Goal: Check status: Check status

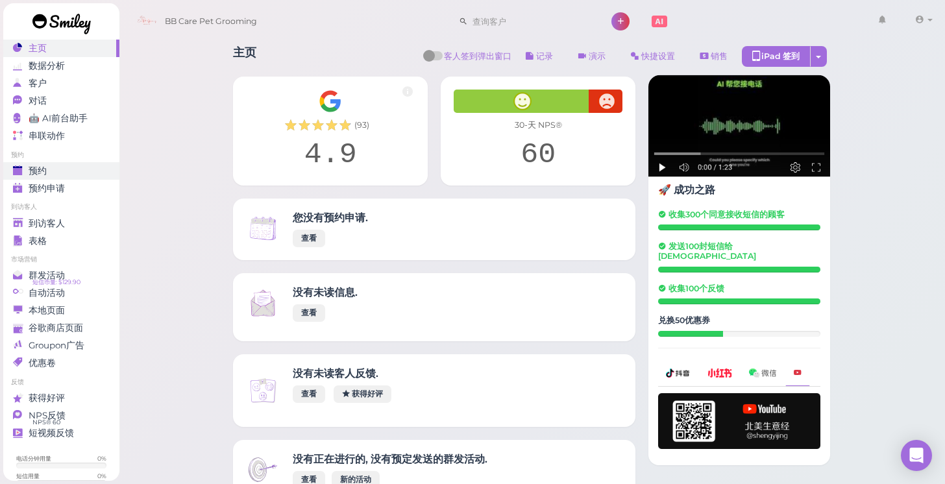
click at [78, 168] on div "预约" at bounding box center [59, 171] width 93 height 11
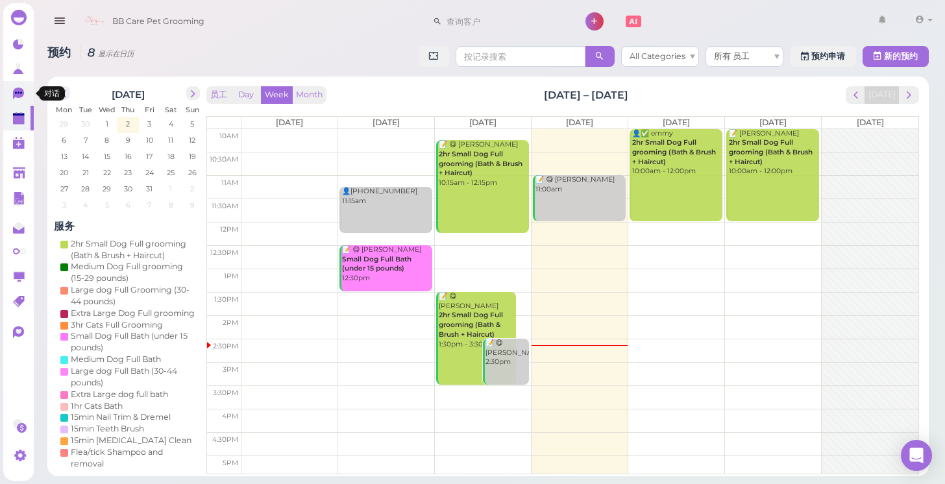
click at [11, 95] on link "0" at bounding box center [18, 93] width 31 height 25
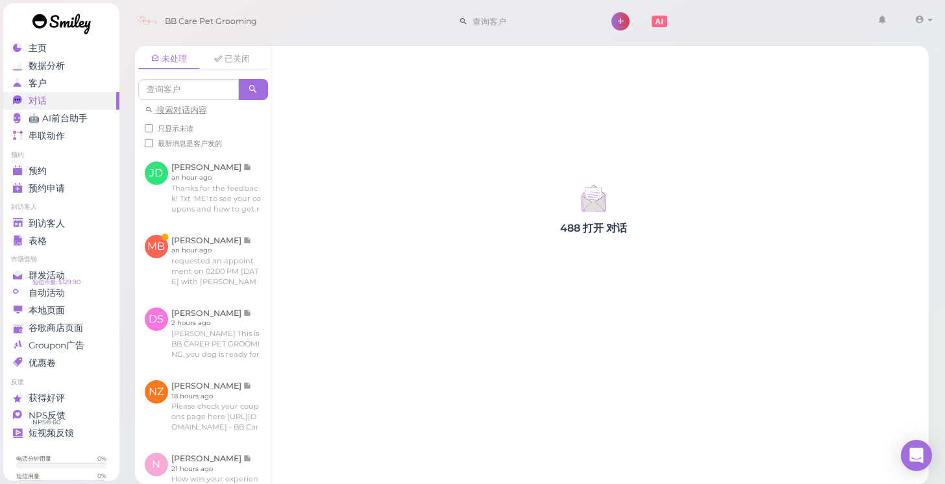
click at [55, 40] on link at bounding box center [61, 25] width 117 height 45
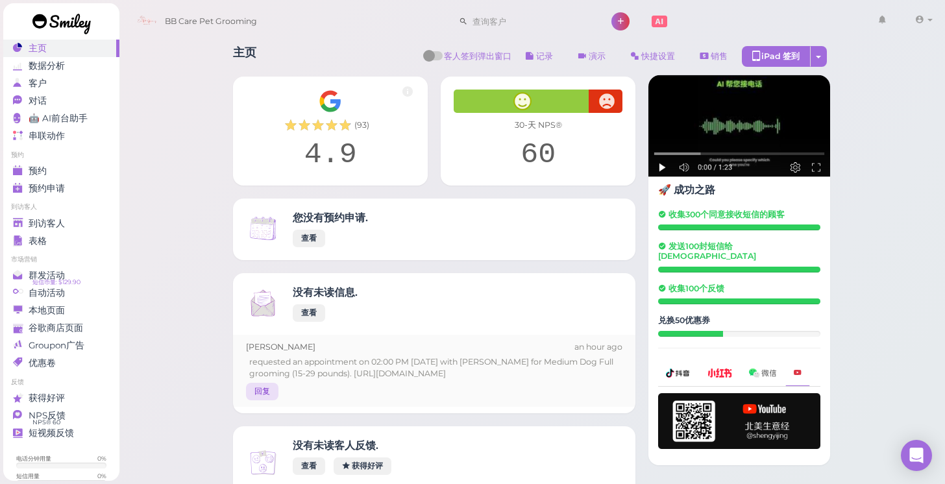
click at [268, 397] on link "回复" at bounding box center [262, 392] width 32 height 18
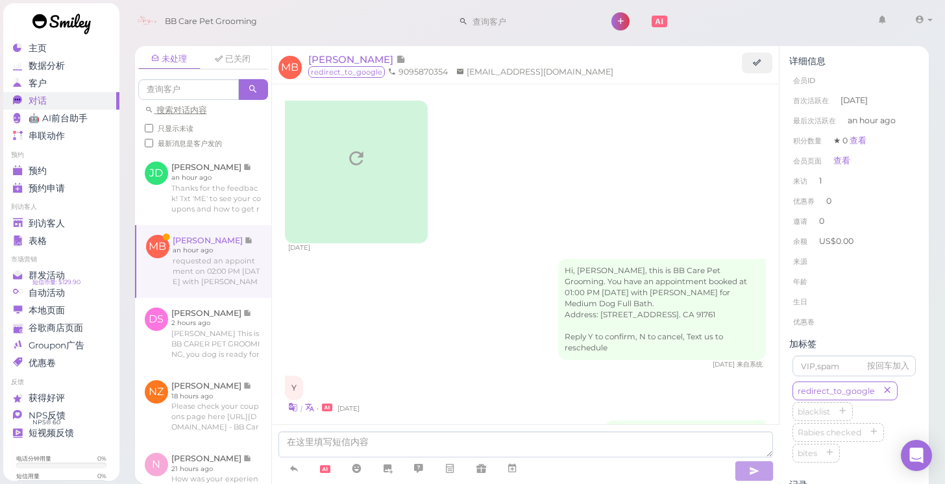
scroll to position [1349, 0]
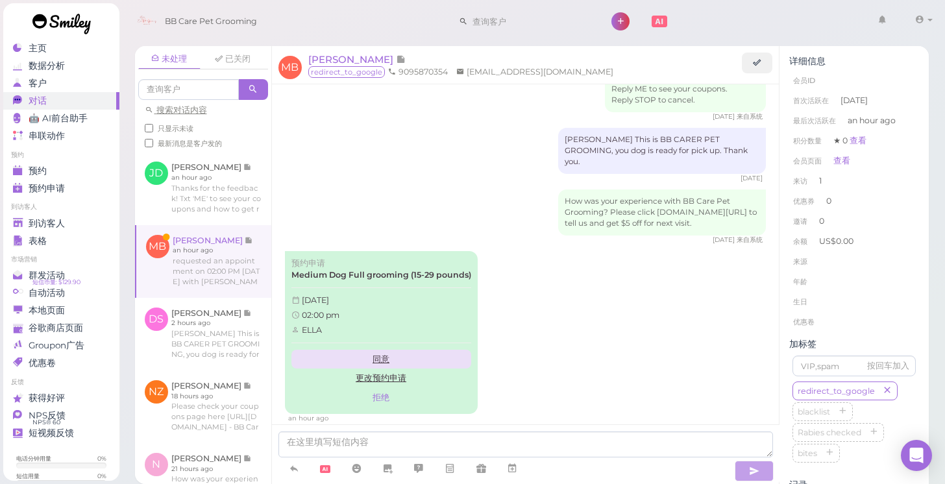
click at [390, 350] on link "同意" at bounding box center [382, 359] width 180 height 19
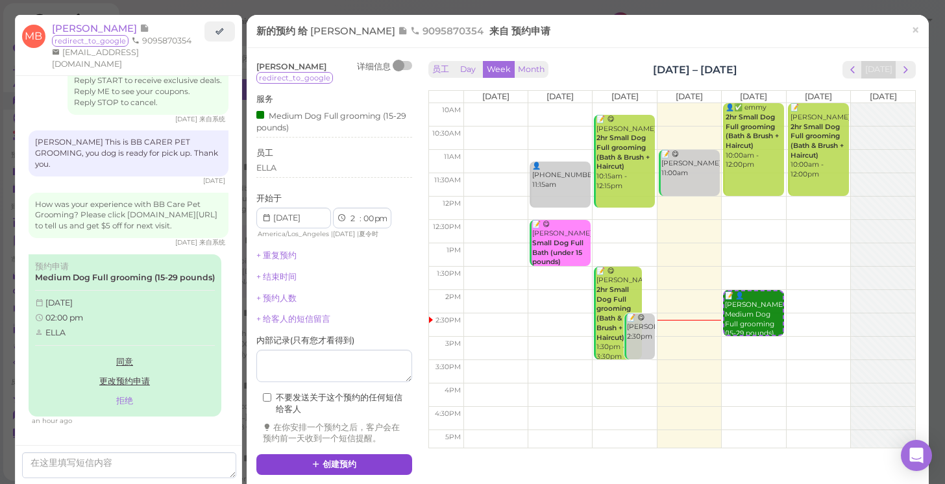
click at [332, 454] on button "创建预约" at bounding box center [334, 464] width 156 height 21
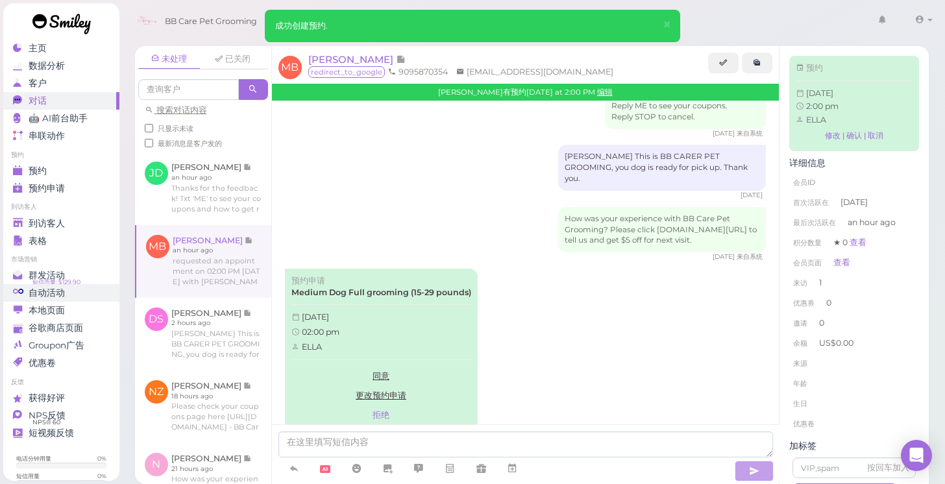
scroll to position [1487, 0]
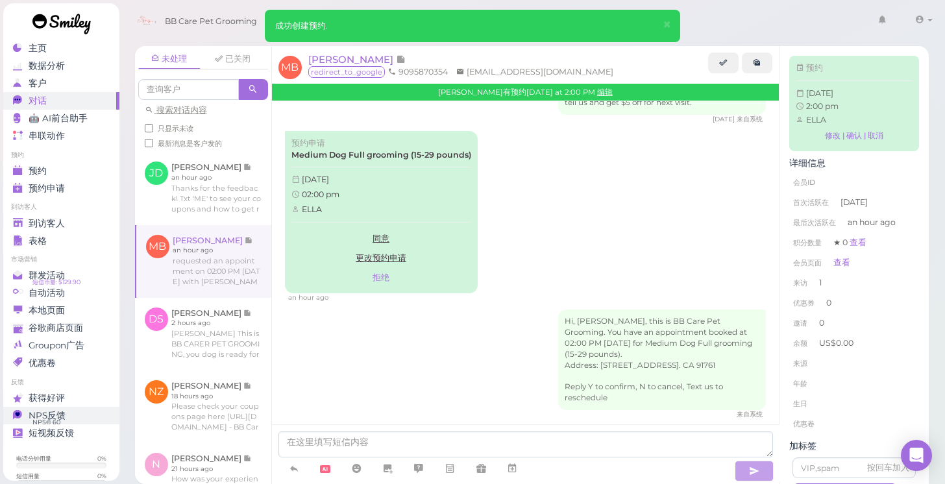
click at [78, 412] on div "NPS反馈" at bounding box center [59, 415] width 93 height 11
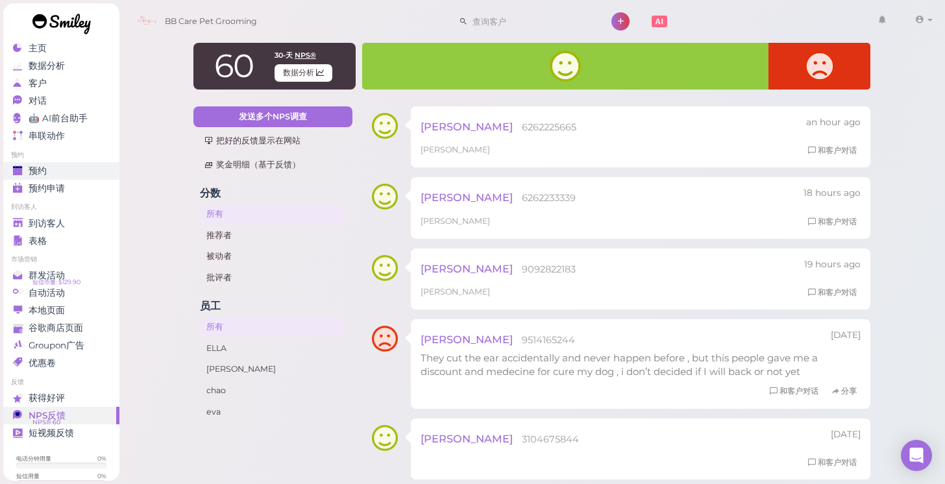
click at [66, 173] on div "预约" at bounding box center [59, 171] width 93 height 11
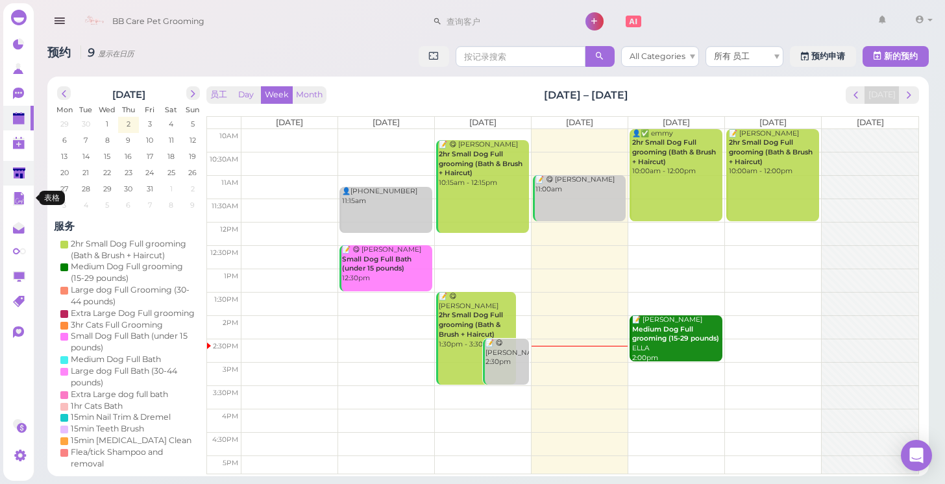
drag, startPoint x: 0, startPoint y: 136, endPoint x: 15, endPoint y: 184, distance: 50.3
click at [15, 184] on div "主页 数据分析 客户 对话 0 🤖 AI前台助手" at bounding box center [472, 238] width 945 height 477
click at [852, 87] on button "prev" at bounding box center [856, 95] width 20 height 18
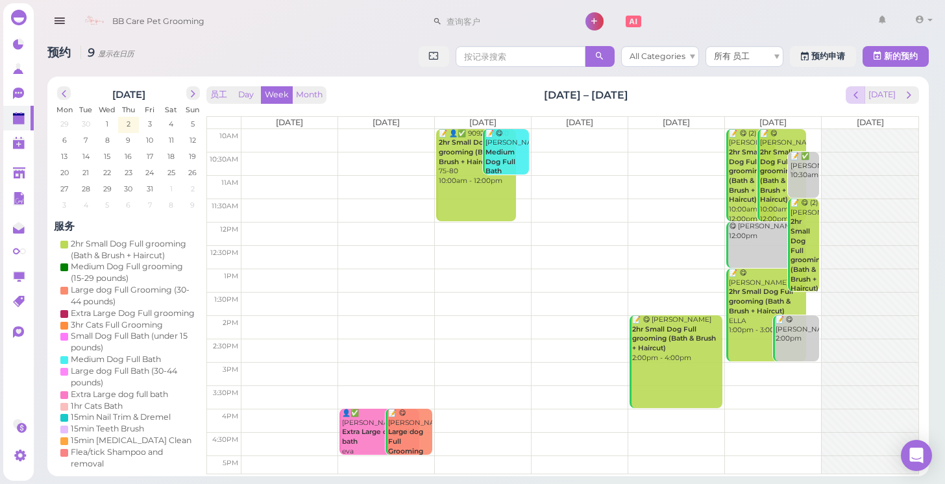
click at [855, 90] on span "prev" at bounding box center [856, 95] width 12 height 12
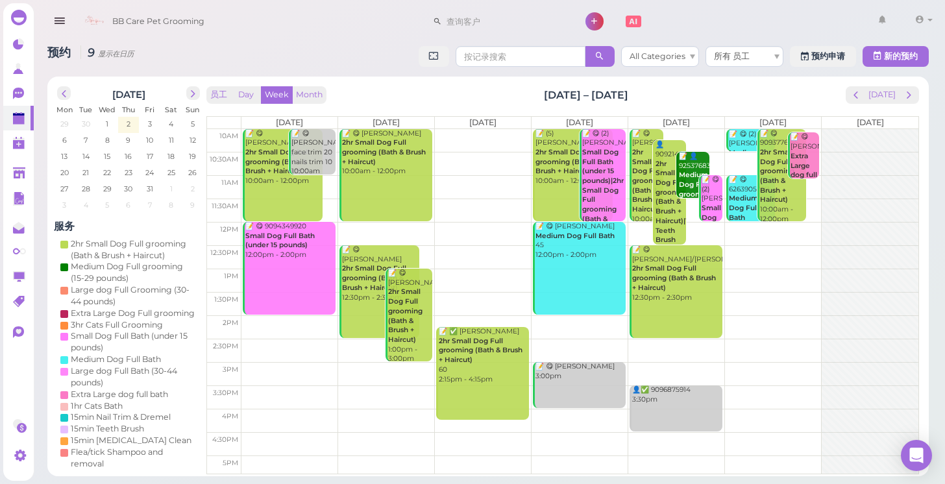
click at [855, 90] on span "prev" at bounding box center [856, 95] width 12 height 12
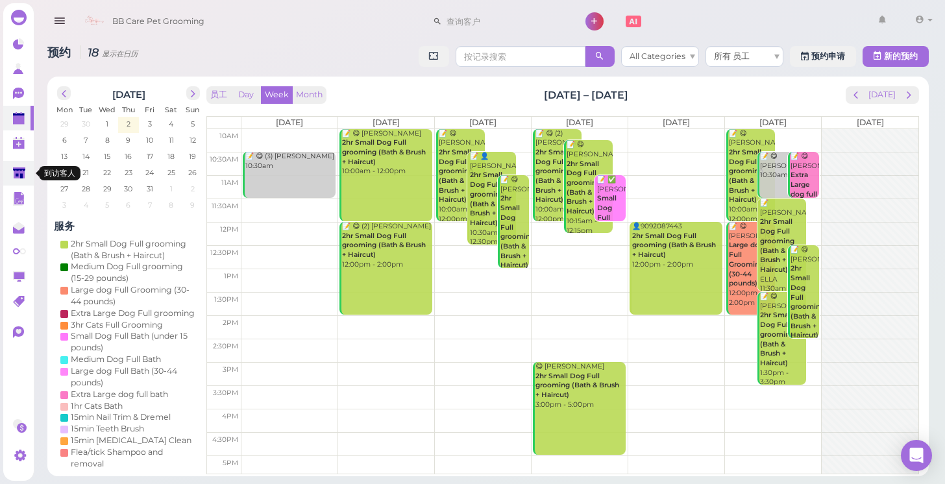
click at [12, 180] on link at bounding box center [18, 173] width 31 height 25
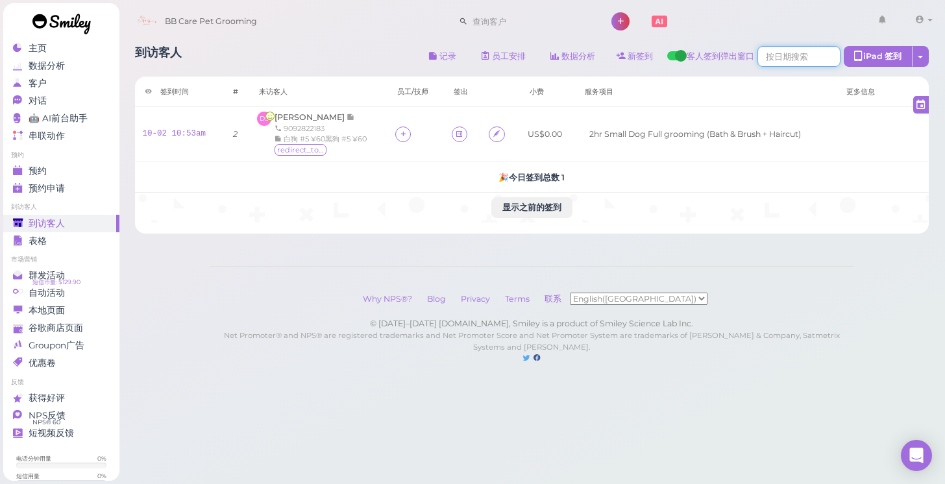
click at [819, 54] on input at bounding box center [799, 56] width 83 height 21
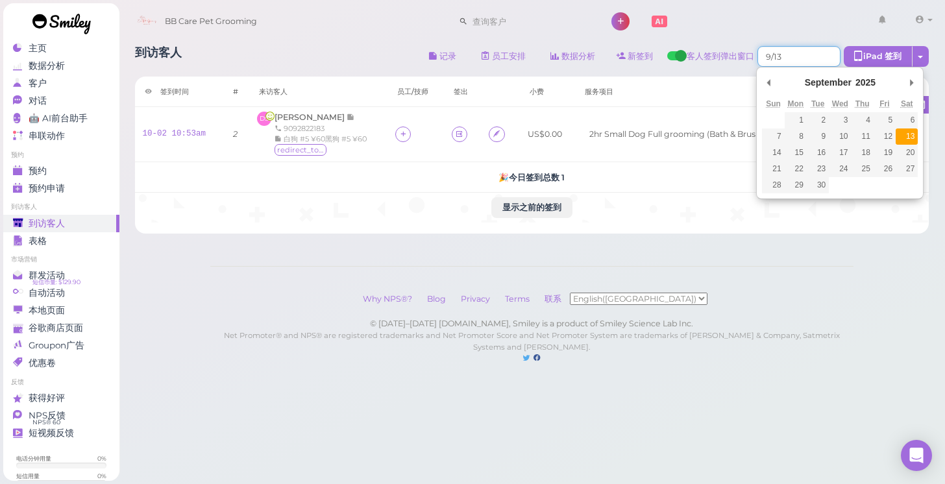
type input "[DATE]"
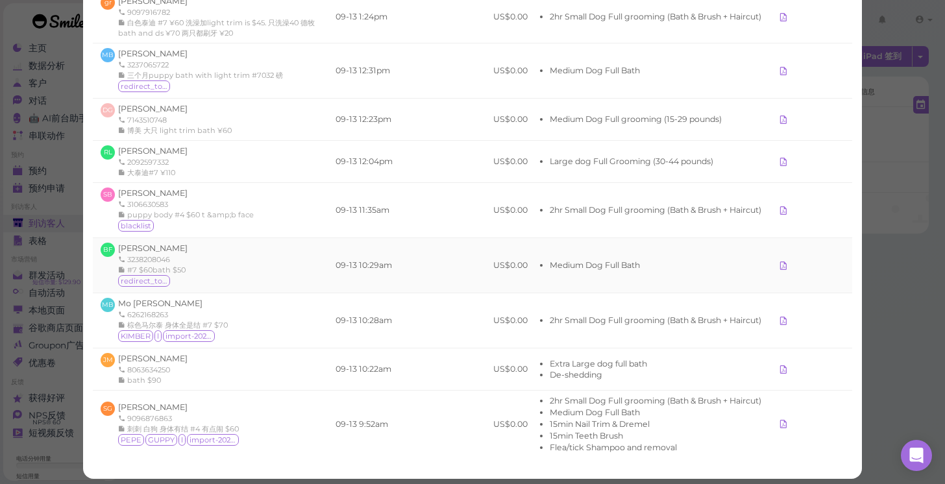
scroll to position [243, 0]
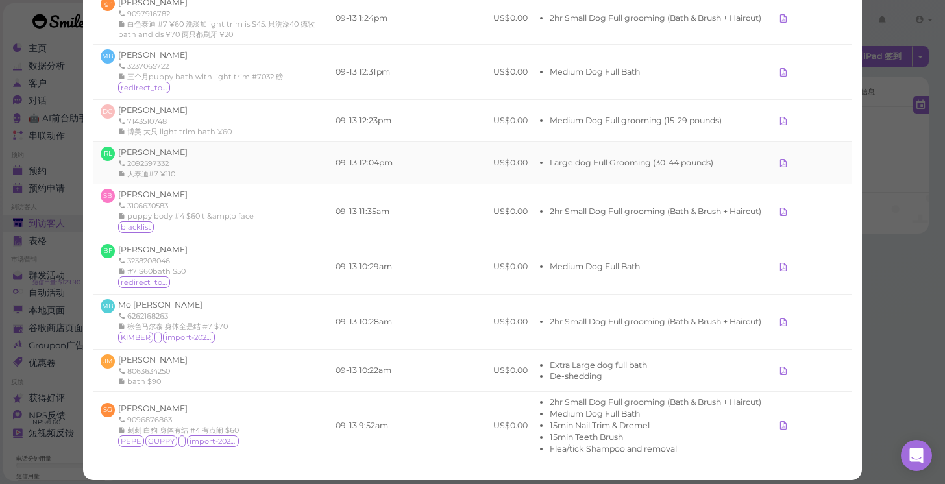
click at [681, 142] on td "Large dog Full Grooming (30-44 pounds)" at bounding box center [653, 163] width 234 height 42
click at [889, 98] on div "到访客人 × [DATE] - [DATE] 选择员工/技师 下载为Excel文件 1 - 10 of 10 名称 签到时间 签出 员工/技师 小费 服务项目…" at bounding box center [472, 242] width 945 height 484
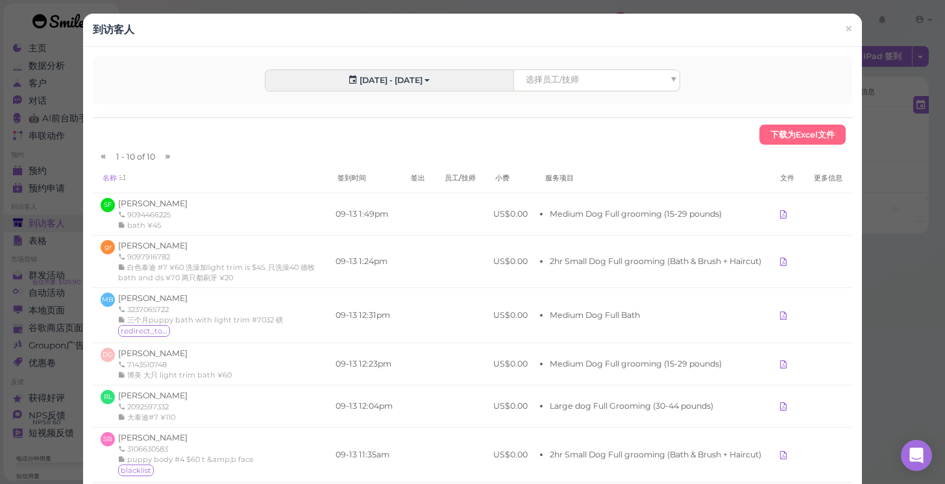
scroll to position [0, 0]
click at [847, 31] on span "×" at bounding box center [849, 29] width 8 height 18
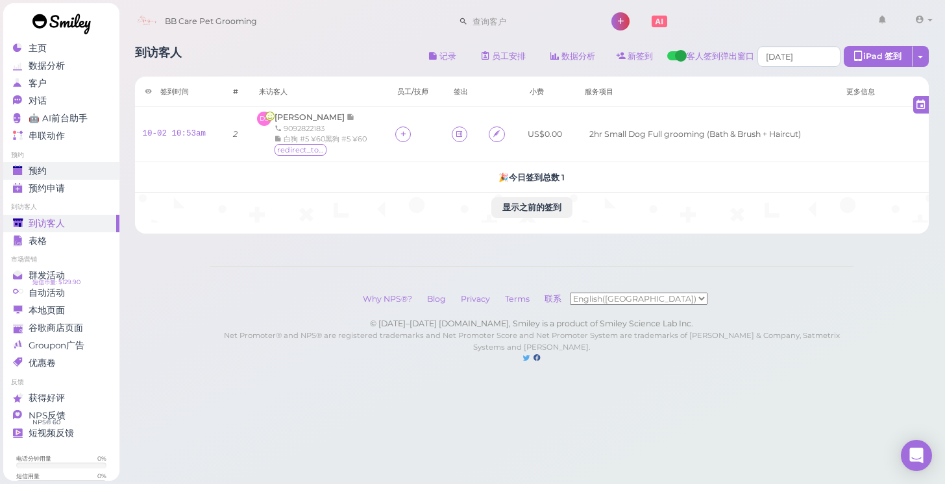
click at [69, 170] on div "预约" at bounding box center [59, 171] width 93 height 11
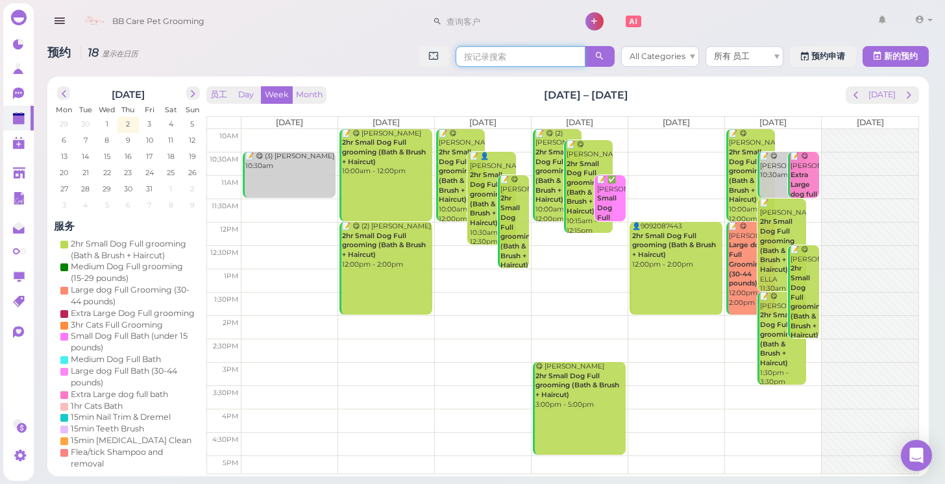
click at [523, 60] on input at bounding box center [521, 56] width 130 height 21
click at [667, 58] on span "All Categories" at bounding box center [658, 56] width 56 height 10
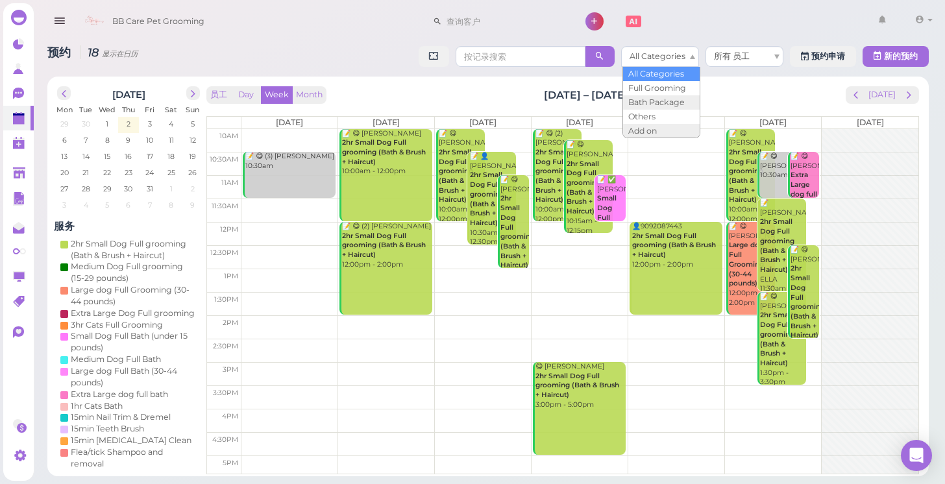
click at [742, 28] on div "BB Care Pet Grooming 1 帐号 口碑传播" at bounding box center [507, 21] width 862 height 37
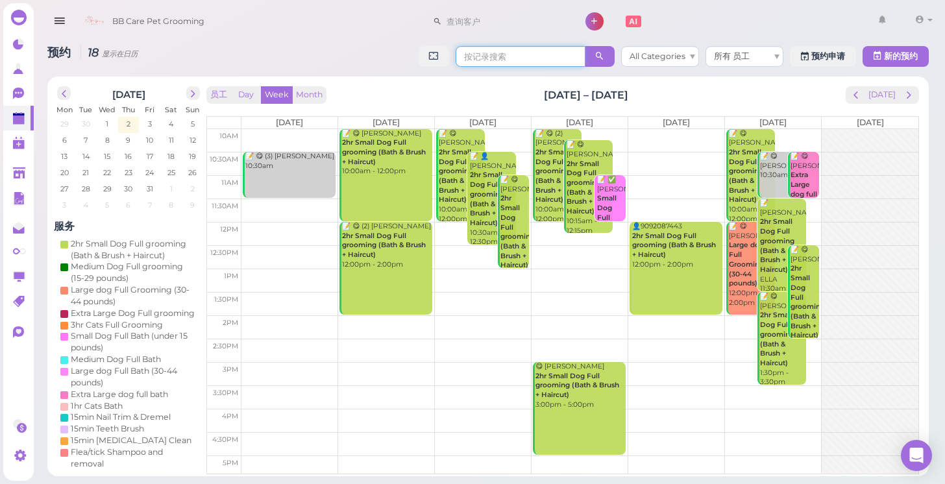
click at [479, 58] on input at bounding box center [521, 56] width 130 height 21
type input "9/12"
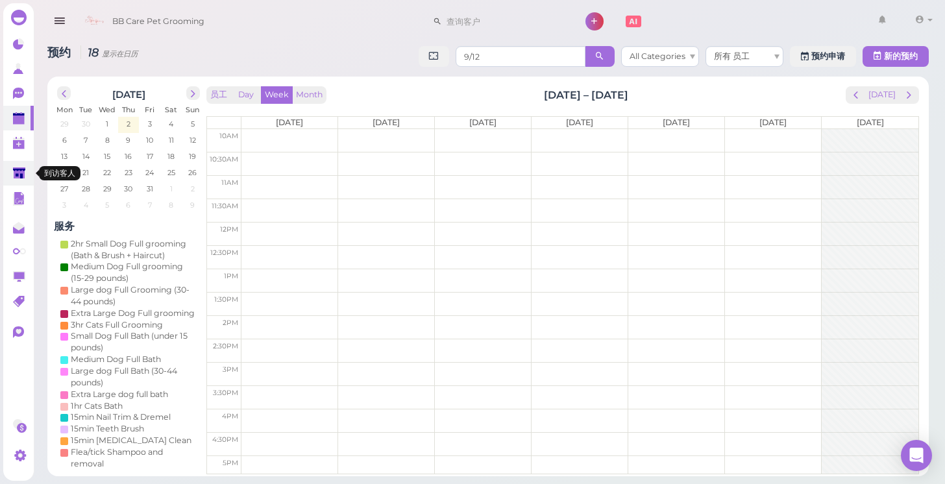
click at [21, 179] on icon at bounding box center [20, 175] width 14 height 14
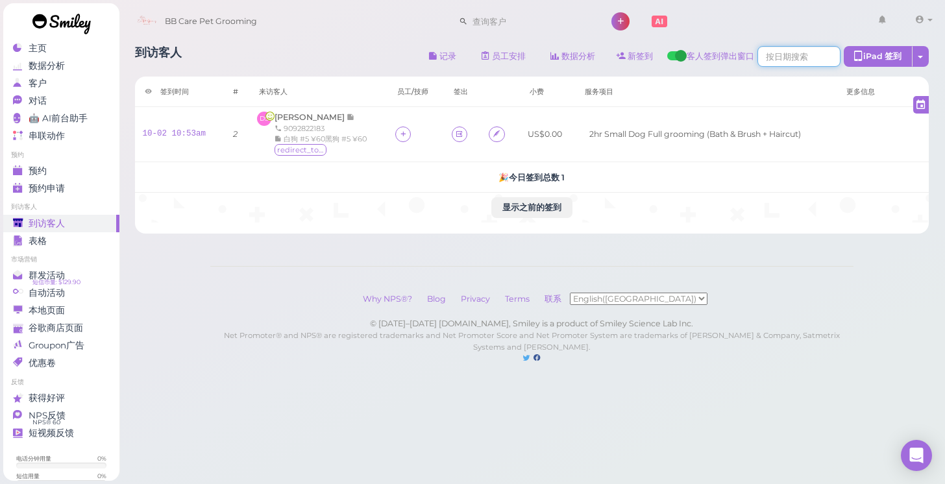
click at [782, 62] on input at bounding box center [799, 56] width 83 height 21
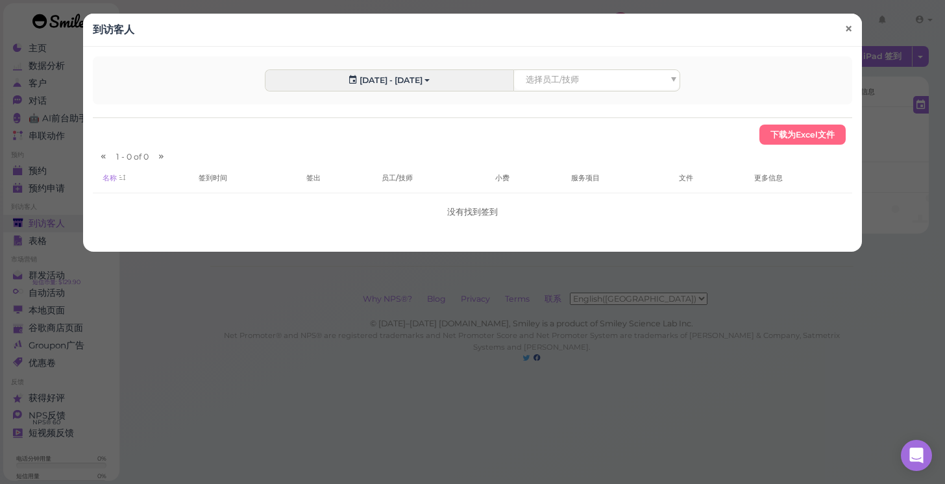
click at [852, 31] on span "×" at bounding box center [849, 29] width 8 height 18
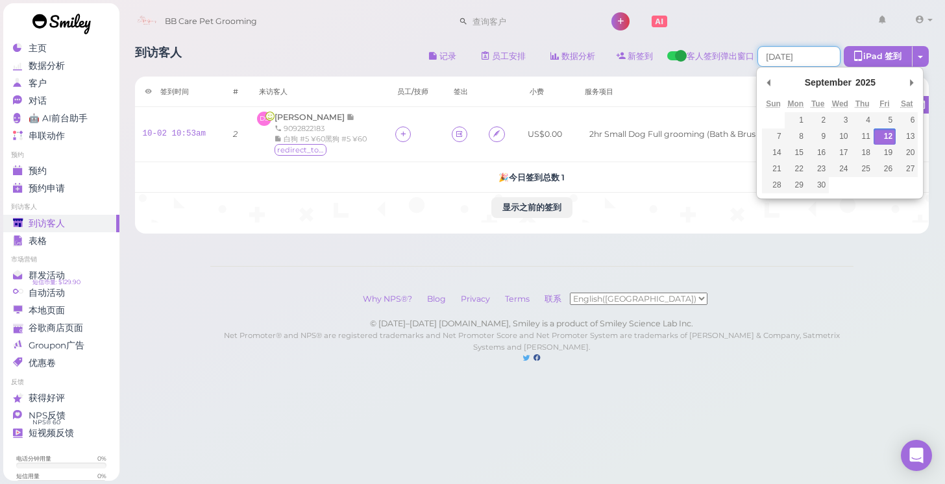
click at [804, 55] on input "Use the arrow keys to pick a date" at bounding box center [799, 56] width 83 height 21
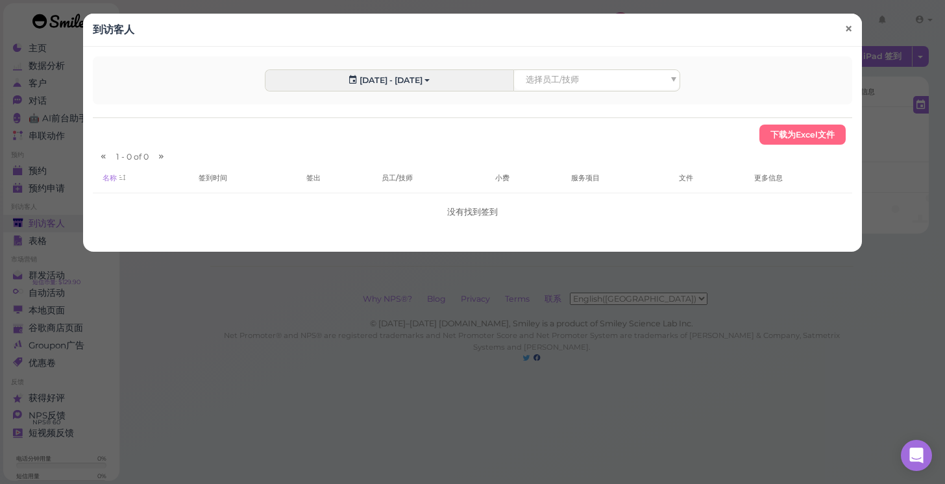
click at [847, 28] on span "×" at bounding box center [849, 29] width 8 height 18
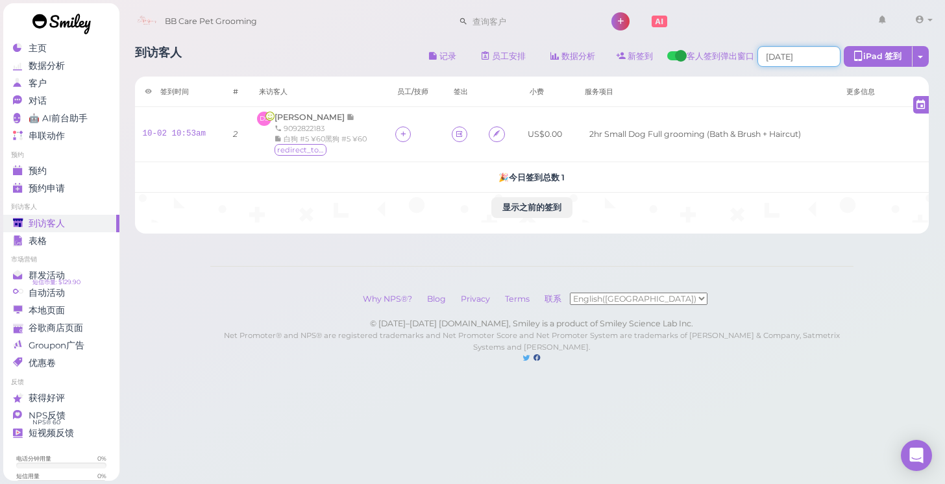
click at [806, 60] on input "Use the arrow keys to pick a date" at bounding box center [799, 56] width 83 height 21
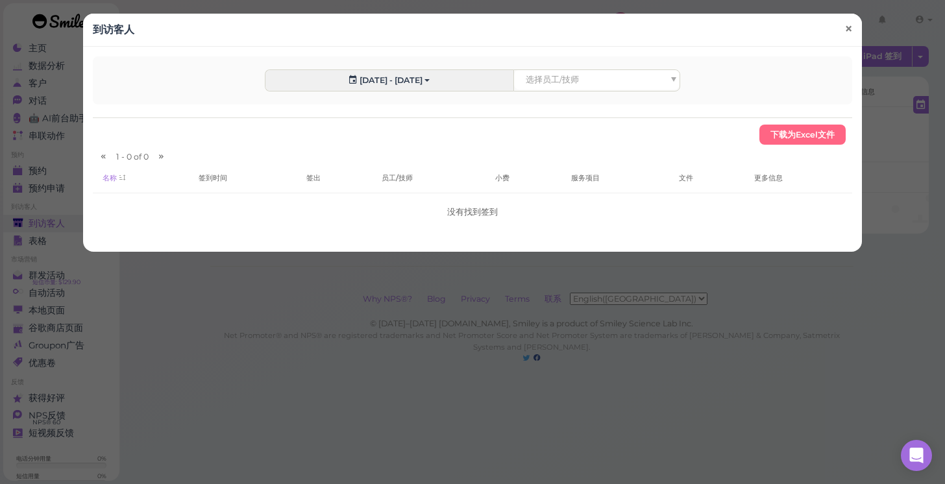
click at [845, 29] on span "×" at bounding box center [849, 29] width 8 height 18
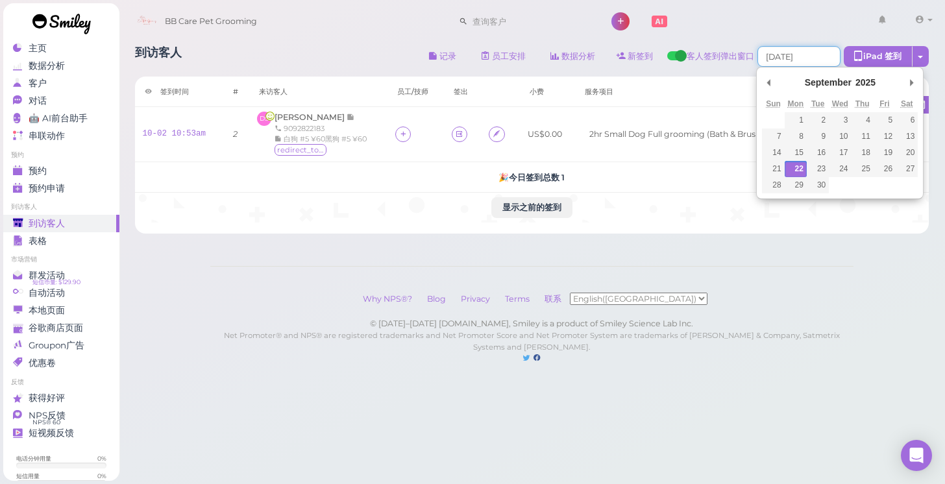
click at [815, 51] on input "Use the arrow keys to pick a date" at bounding box center [799, 56] width 83 height 21
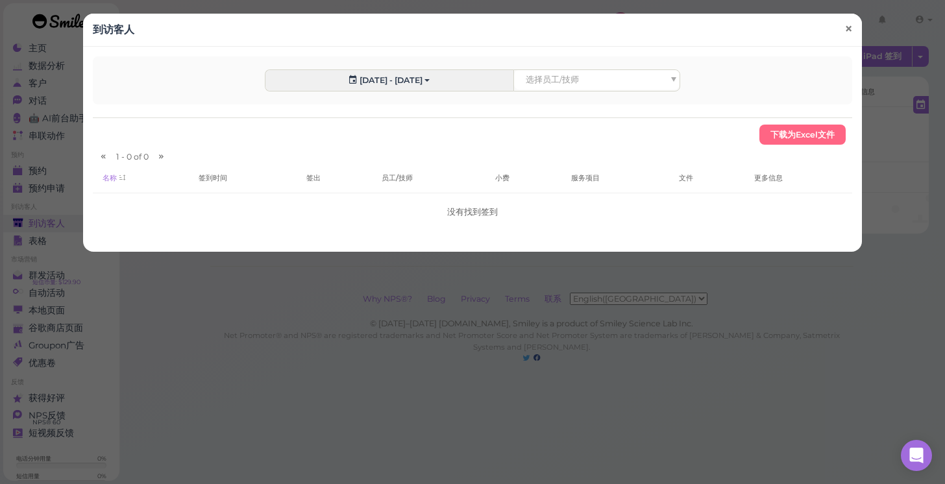
click at [849, 32] on span "×" at bounding box center [849, 29] width 8 height 18
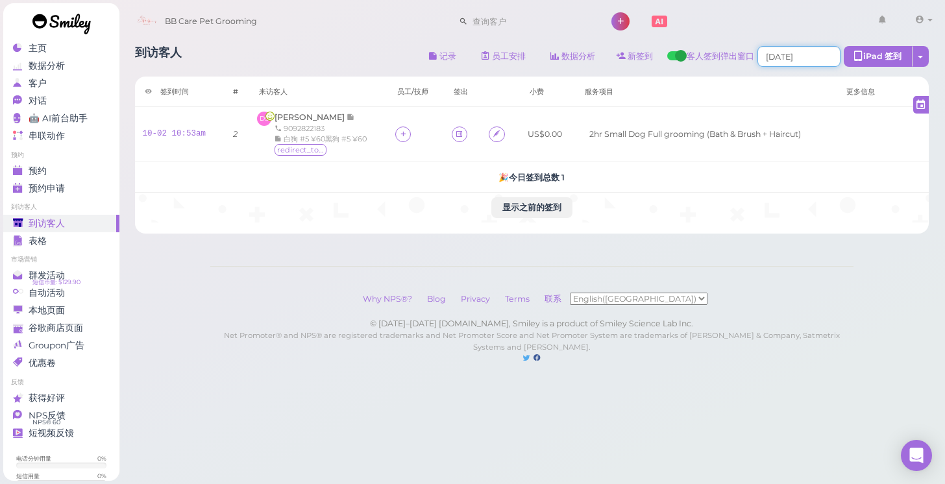
click at [815, 54] on input "Use the arrow keys to pick a date" at bounding box center [799, 56] width 83 height 21
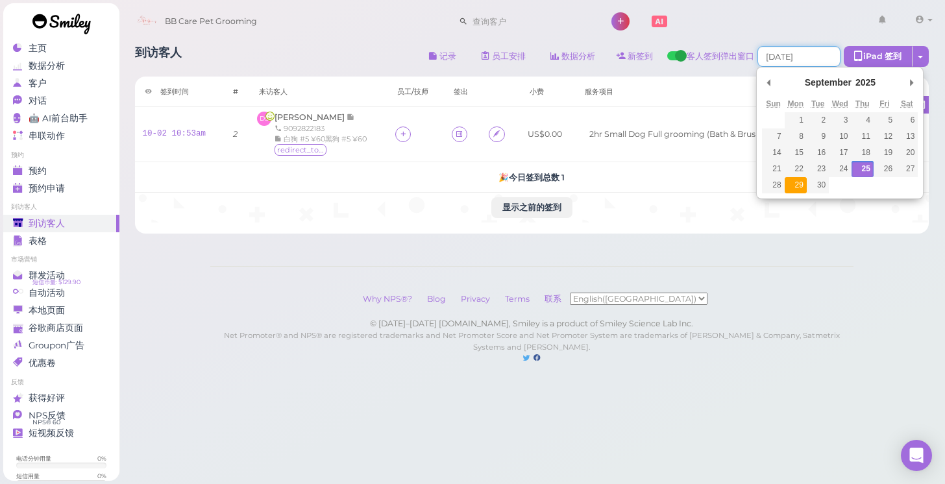
type input "[DATE]"
